Goal: Information Seeking & Learning: Learn about a topic

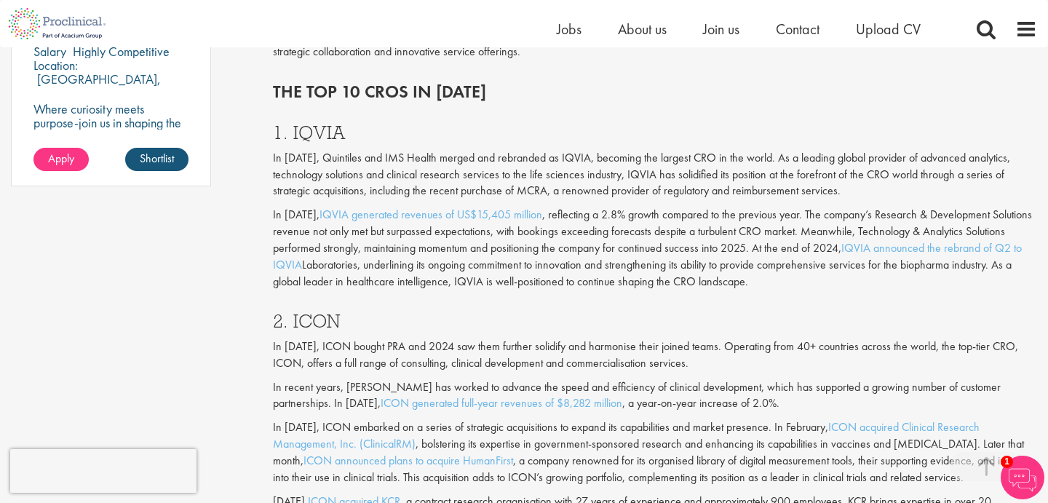
scroll to position [1203, 0]
click at [320, 130] on h3 "1. IQVIA" at bounding box center [655, 131] width 764 height 19
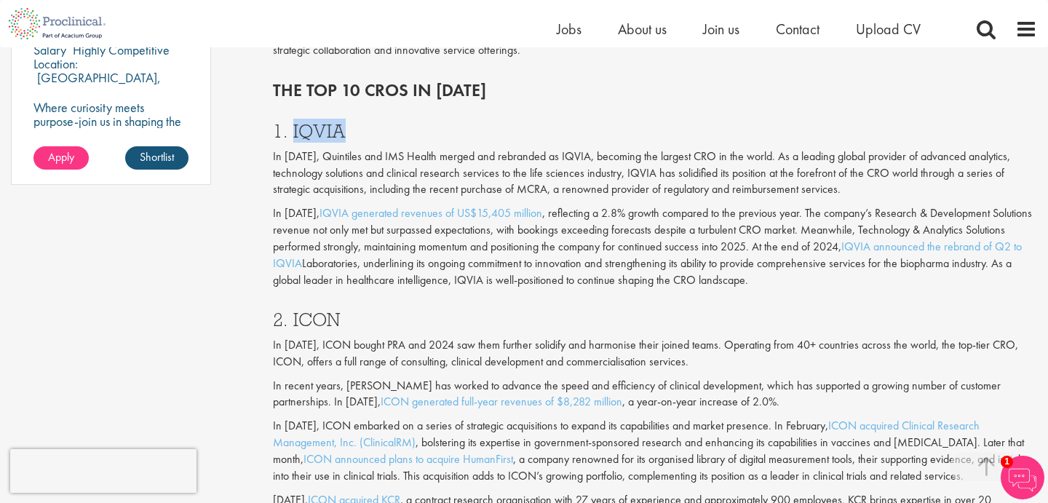
click at [320, 130] on h3 "1. IQVIA" at bounding box center [655, 131] width 764 height 19
copy h3 "IQVIA"
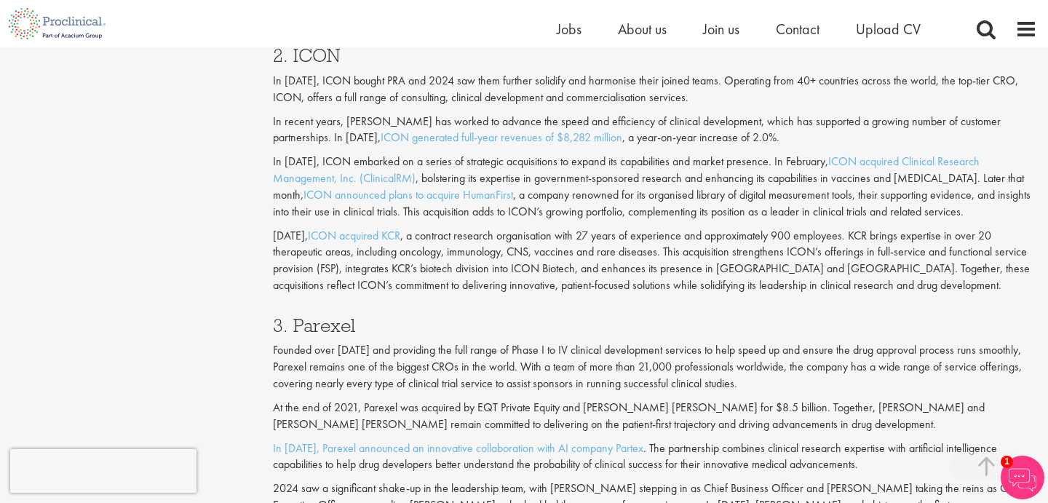
scroll to position [1482, 0]
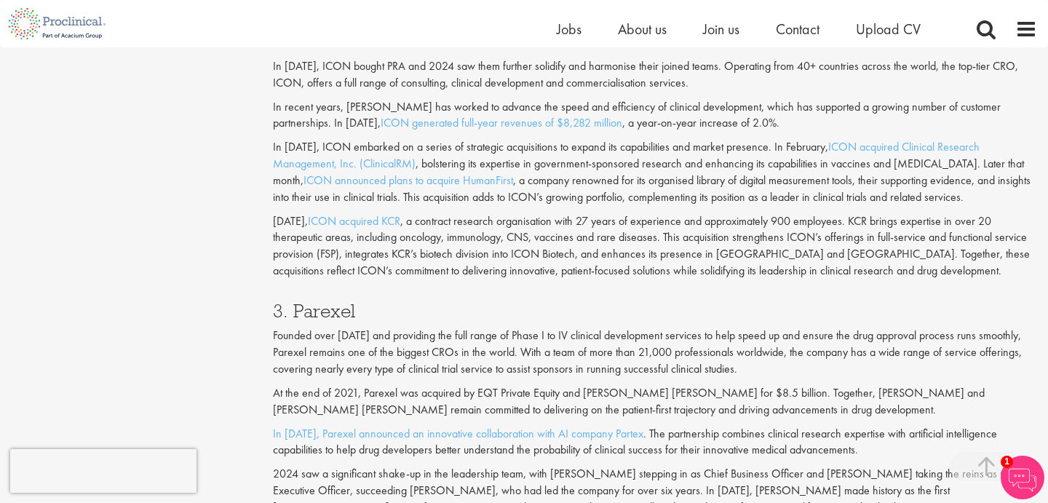
click at [307, 310] on h3 "3. Parexel" at bounding box center [655, 310] width 764 height 19
copy h3 "Parexel"
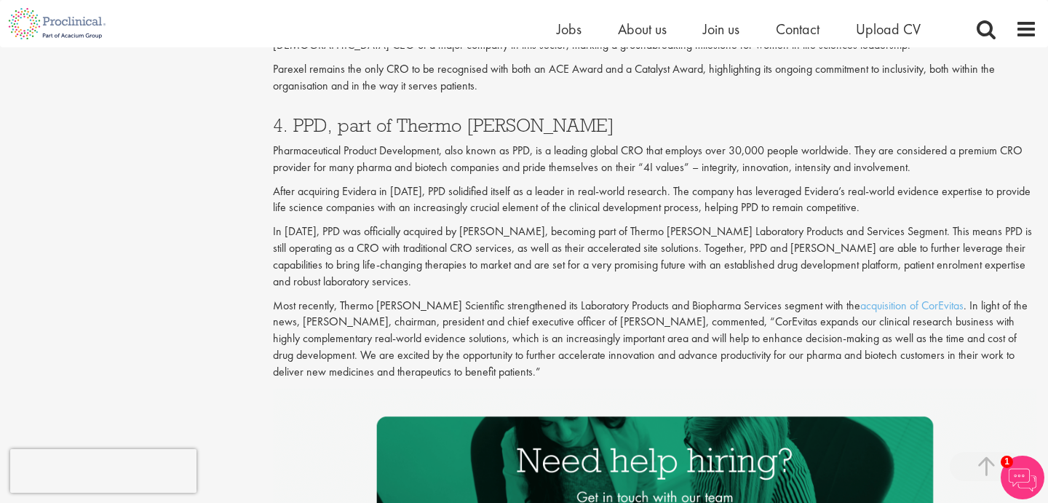
scroll to position [1946, 0]
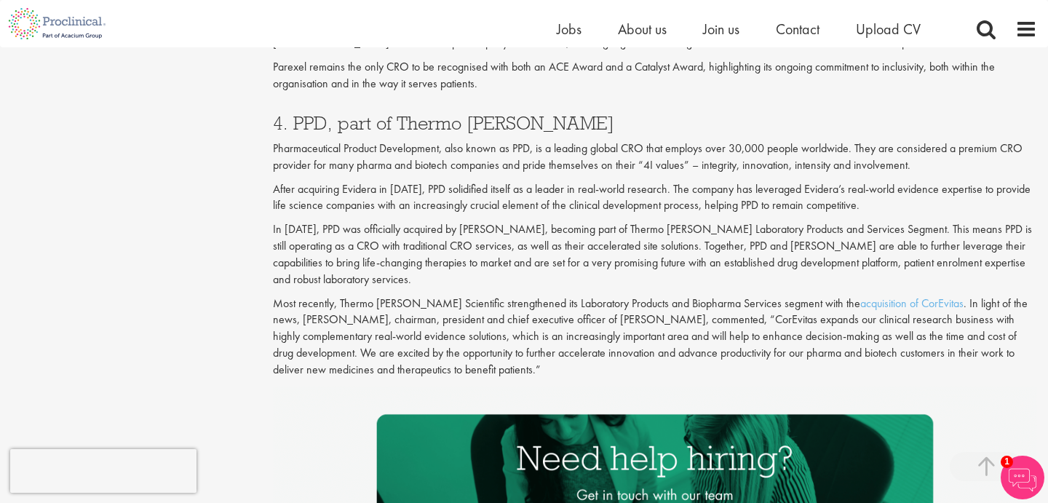
click at [304, 127] on h3 "4. PPD, part of Thermo [PERSON_NAME]" at bounding box center [655, 123] width 764 height 19
copy h3 "PPD"
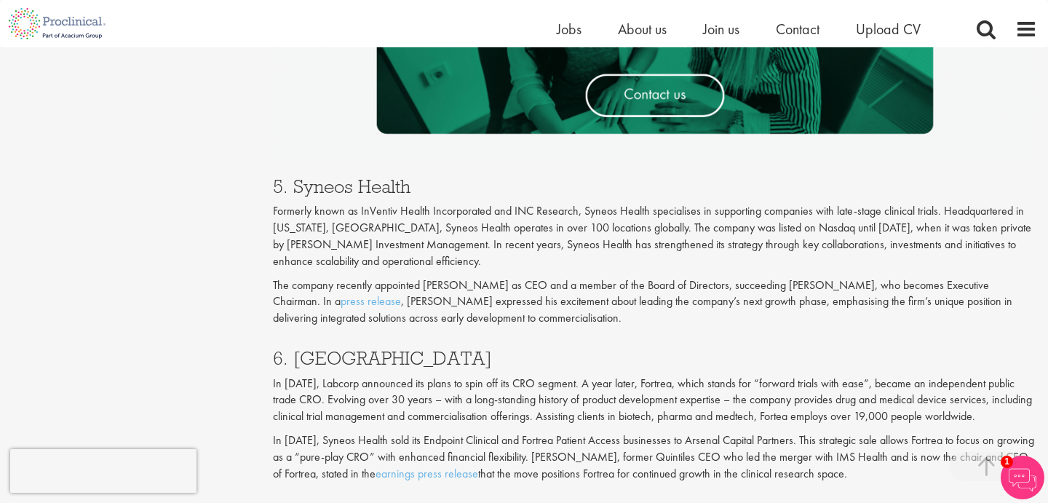
scroll to position [2402, 0]
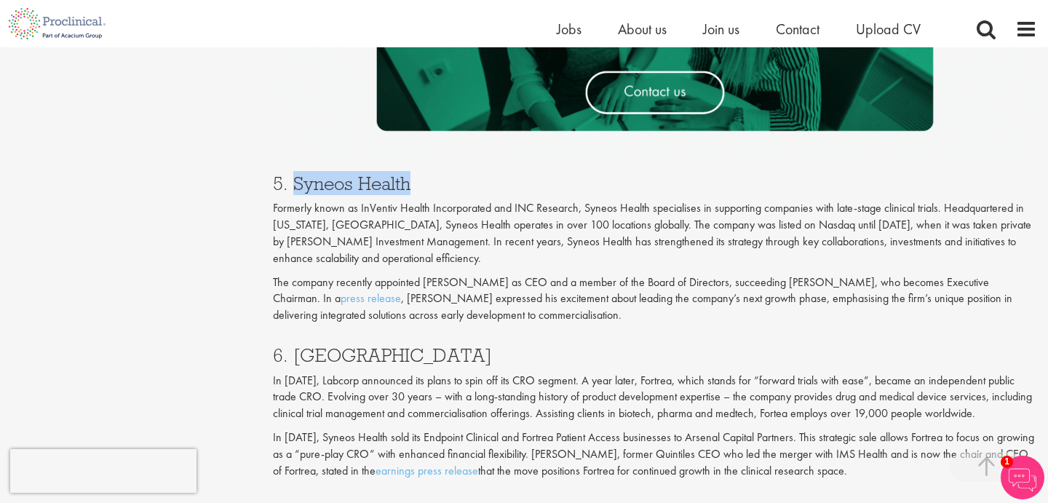
drag, startPoint x: 293, startPoint y: 186, endPoint x: 489, endPoint y: 193, distance: 195.8
click at [489, 193] on div "5. Syneos Health Formerly known as InVentiv Health Incorporated and INC Researc…" at bounding box center [655, 245] width 786 height 172
copy h3 "Syneos Health"
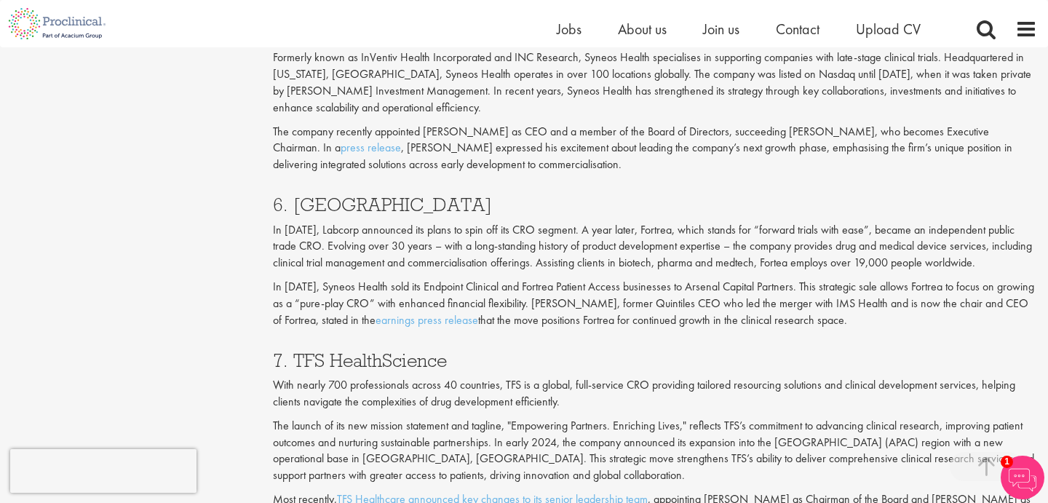
scroll to position [2561, 0]
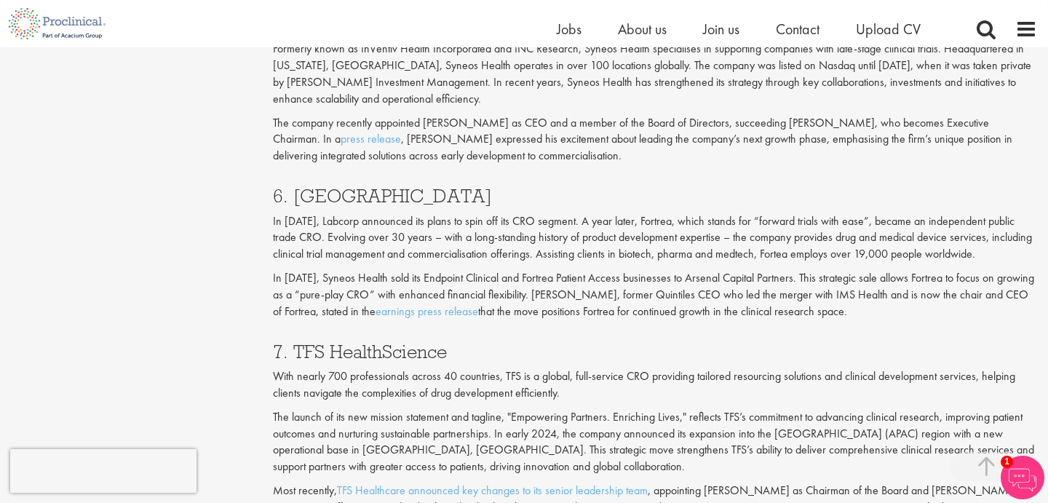
click at [319, 196] on h3 "6. [GEOGRAPHIC_DATA]" at bounding box center [655, 195] width 764 height 19
copy h3 "Fortrea"
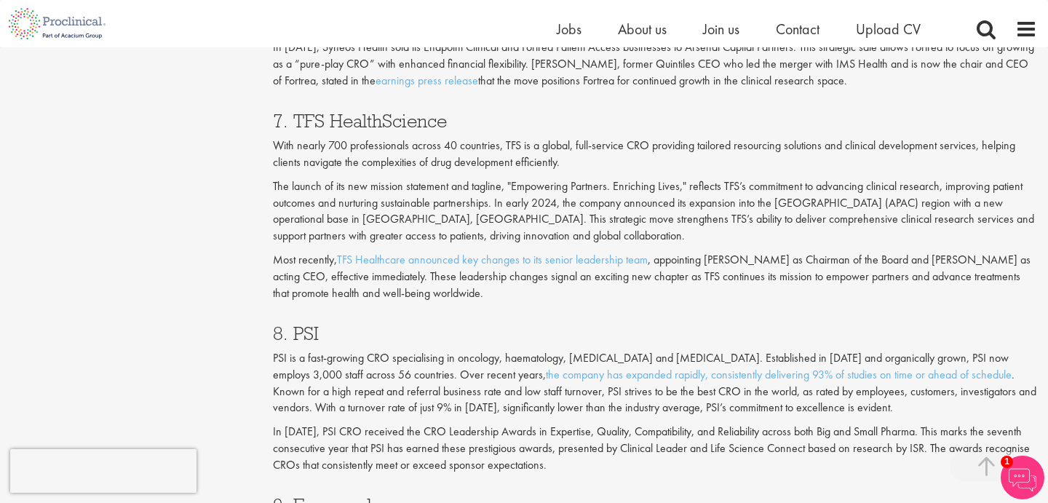
scroll to position [2793, 0]
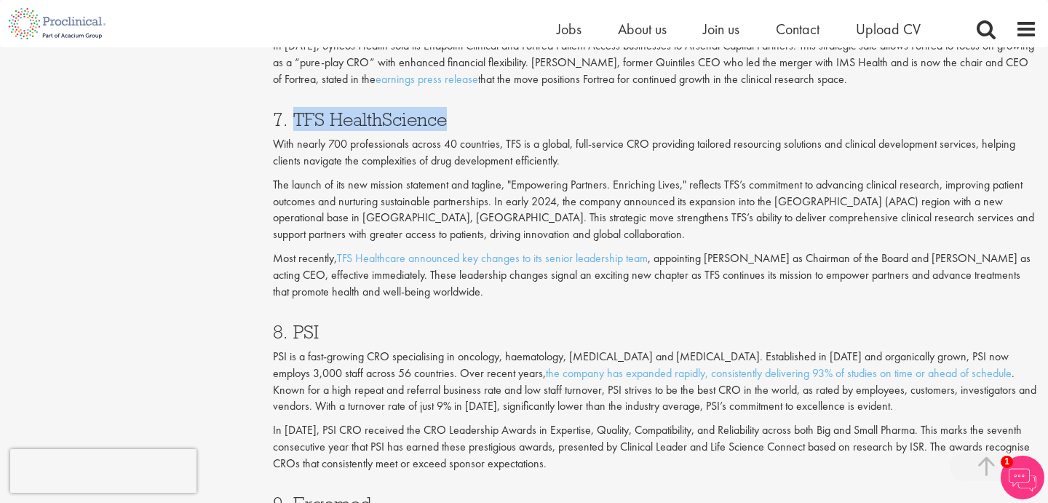
drag, startPoint x: 294, startPoint y: 122, endPoint x: 533, endPoint y: 122, distance: 238.6
click at [533, 122] on h3 "7. TFS HealthScience" at bounding box center [655, 119] width 764 height 19
copy h3 "TFS HealthScience"
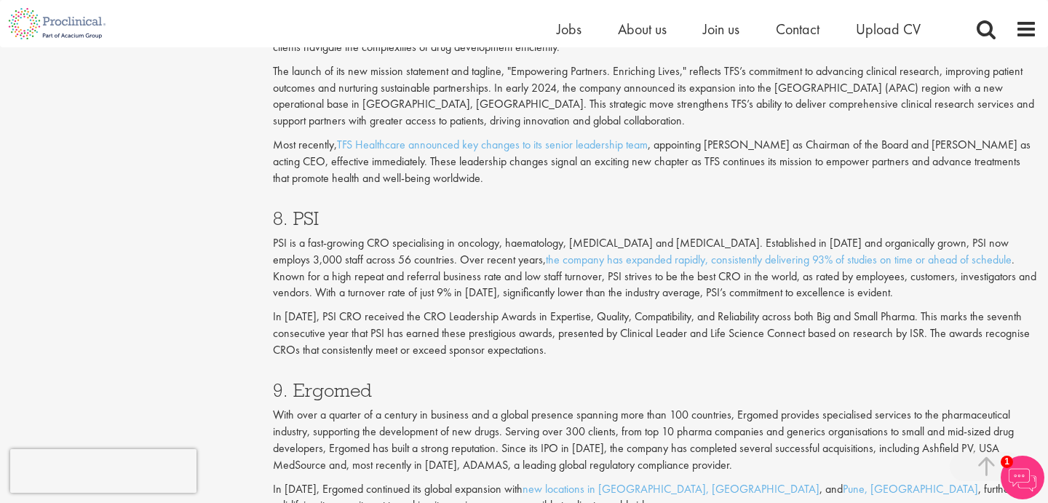
scroll to position [2902, 0]
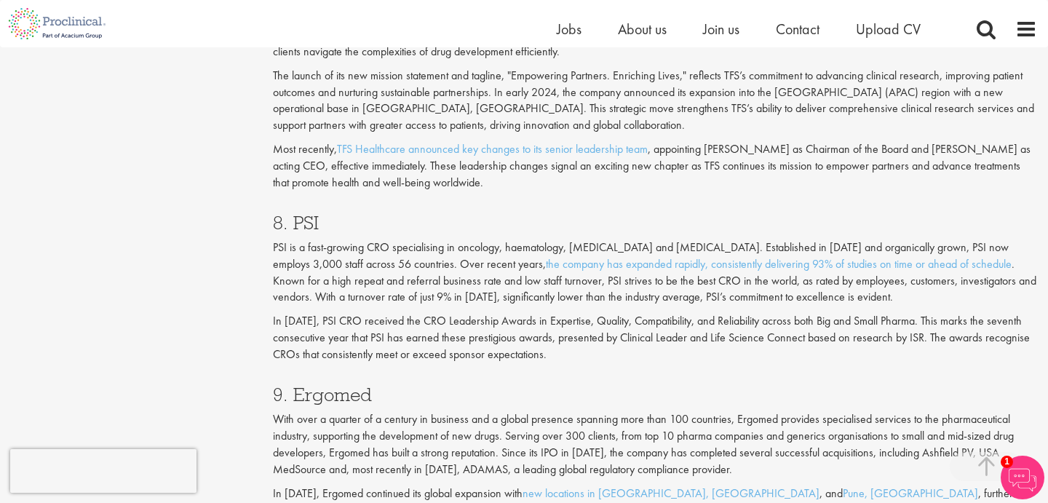
click at [306, 223] on h3 "8. PSI" at bounding box center [655, 222] width 764 height 19
copy h3 "PSI"
